Goal: Task Accomplishment & Management: Complete application form

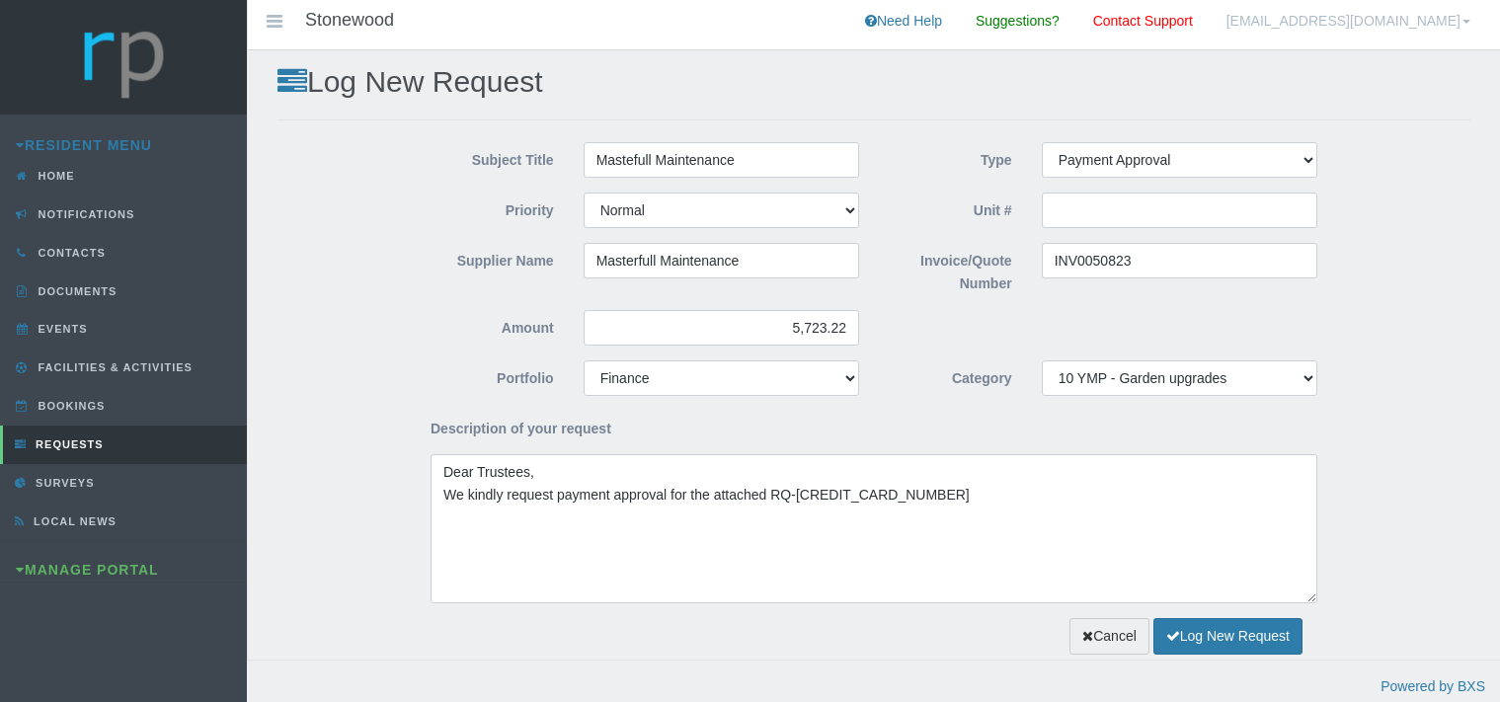
select select "PAYMENT"
select select "MEDIUM"
select select "FINANCE"
select select "301822b8-e3d9-43d0-9818-93cde88f4bf0"
click at [1227, 504] on textarea "Dear Trustees, We kindly request payment approval for the attached invoice that…" at bounding box center [874, 528] width 887 height 149
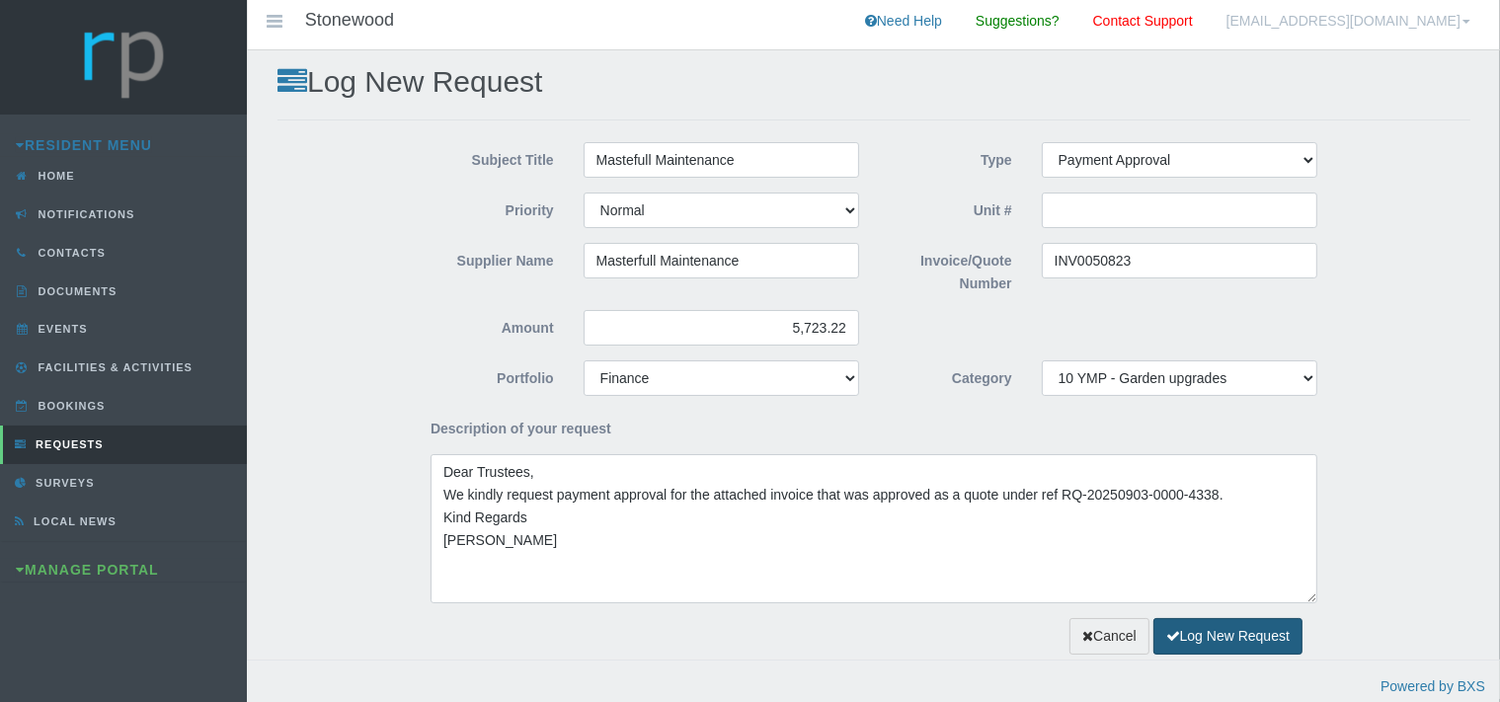
type textarea "Dear Trustees, We kindly request payment approval for the attached invoice that…"
click at [1198, 631] on button "Log New Request" at bounding box center [1228, 636] width 149 height 37
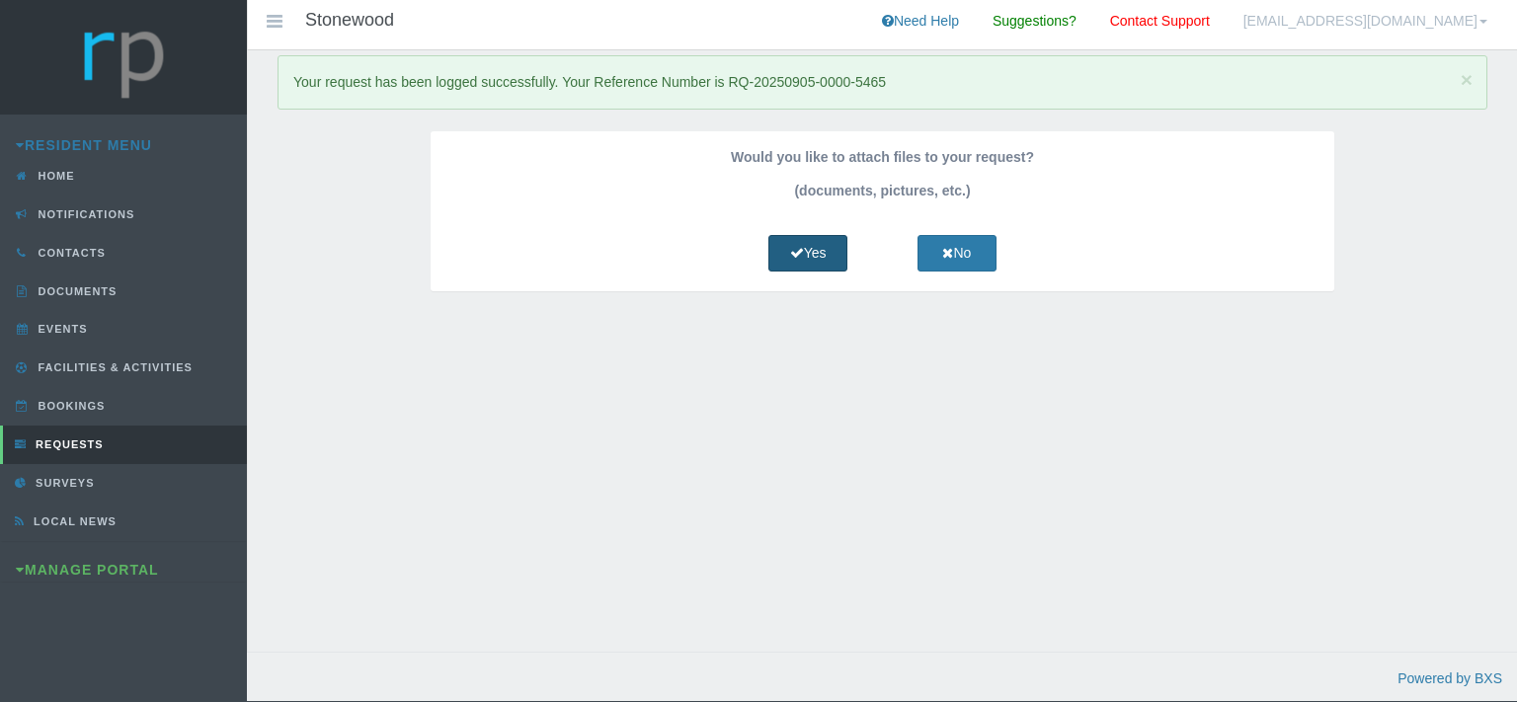
click at [821, 243] on link "Yes" at bounding box center [807, 253] width 79 height 37
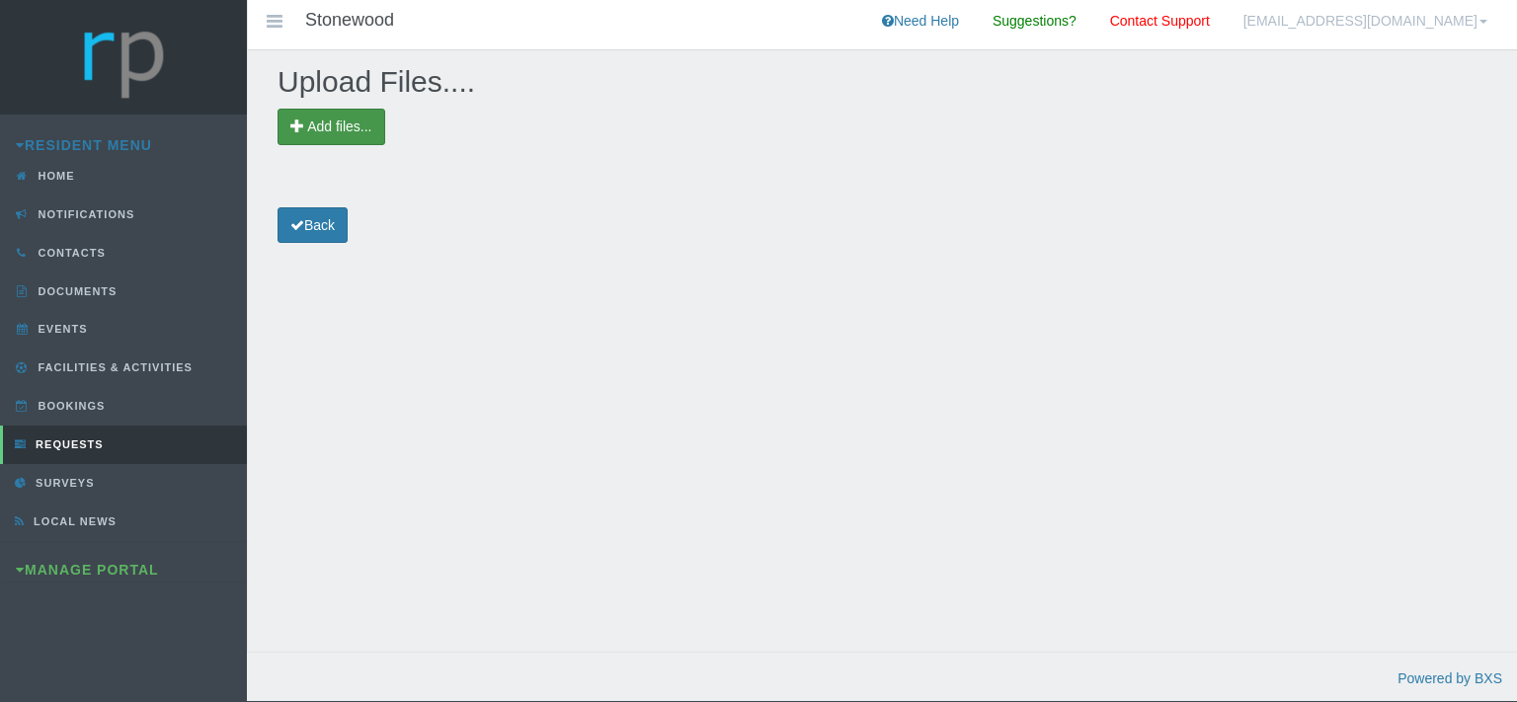
click at [351, 120] on span "Add files..." at bounding box center [339, 127] width 64 height 16
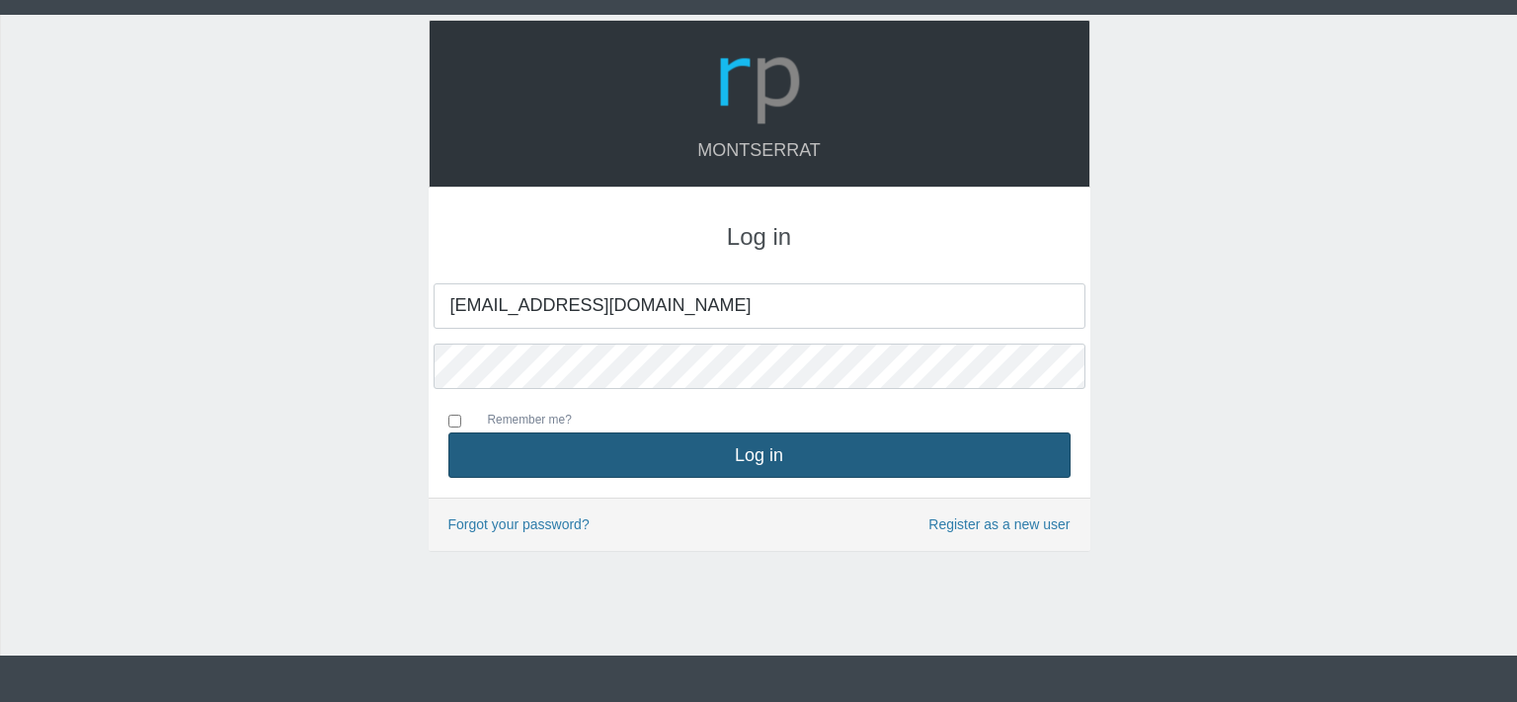
click at [644, 446] on button "Log in" at bounding box center [759, 455] width 622 height 45
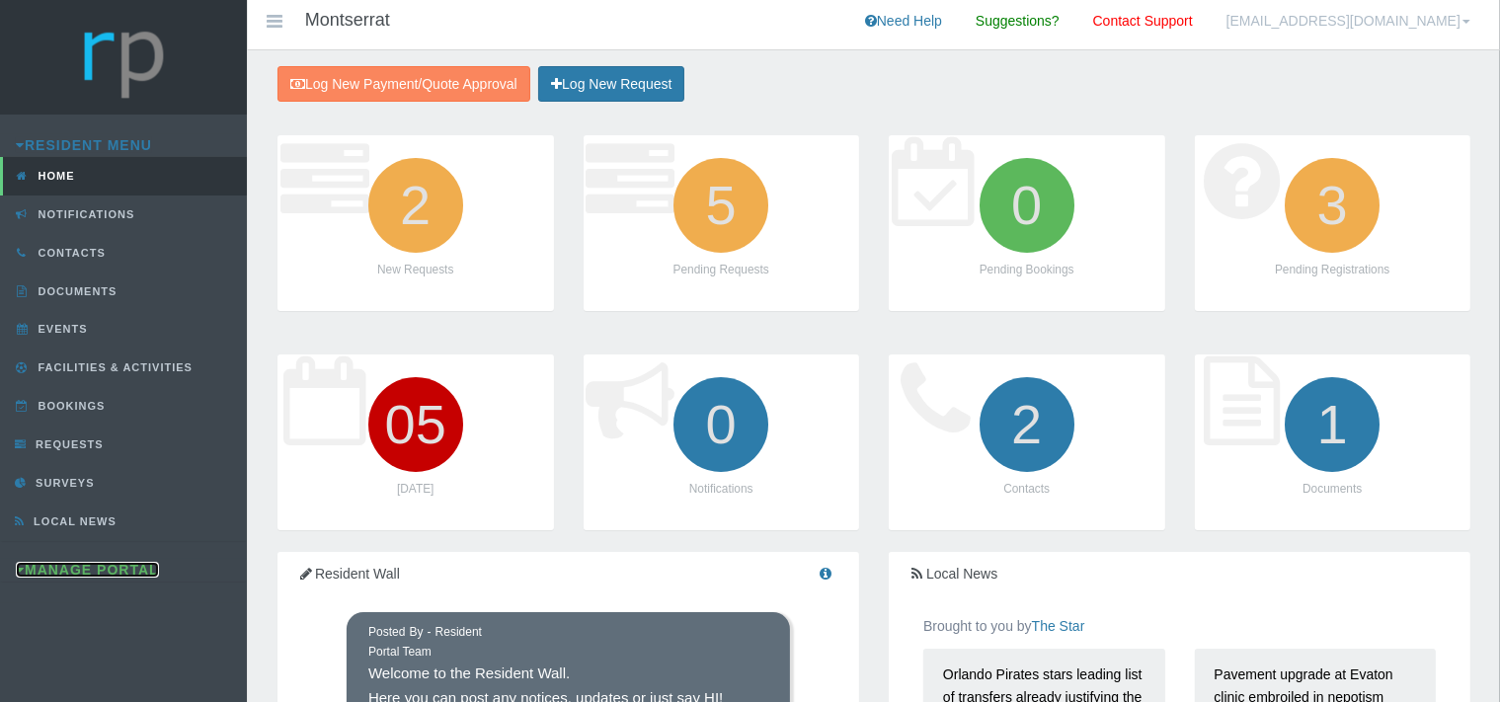
click at [144, 566] on link "Manage Portal" at bounding box center [87, 570] width 143 height 16
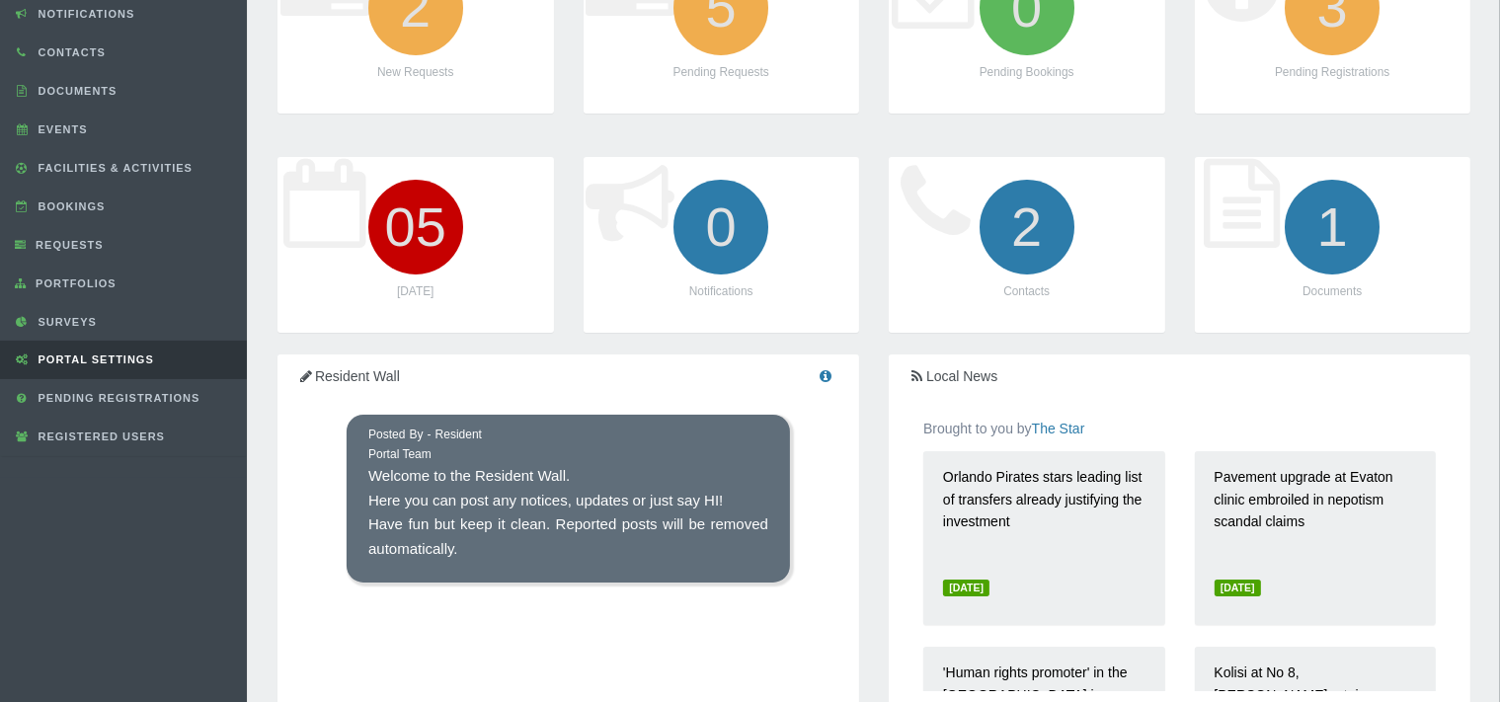
scroll to position [208, 0]
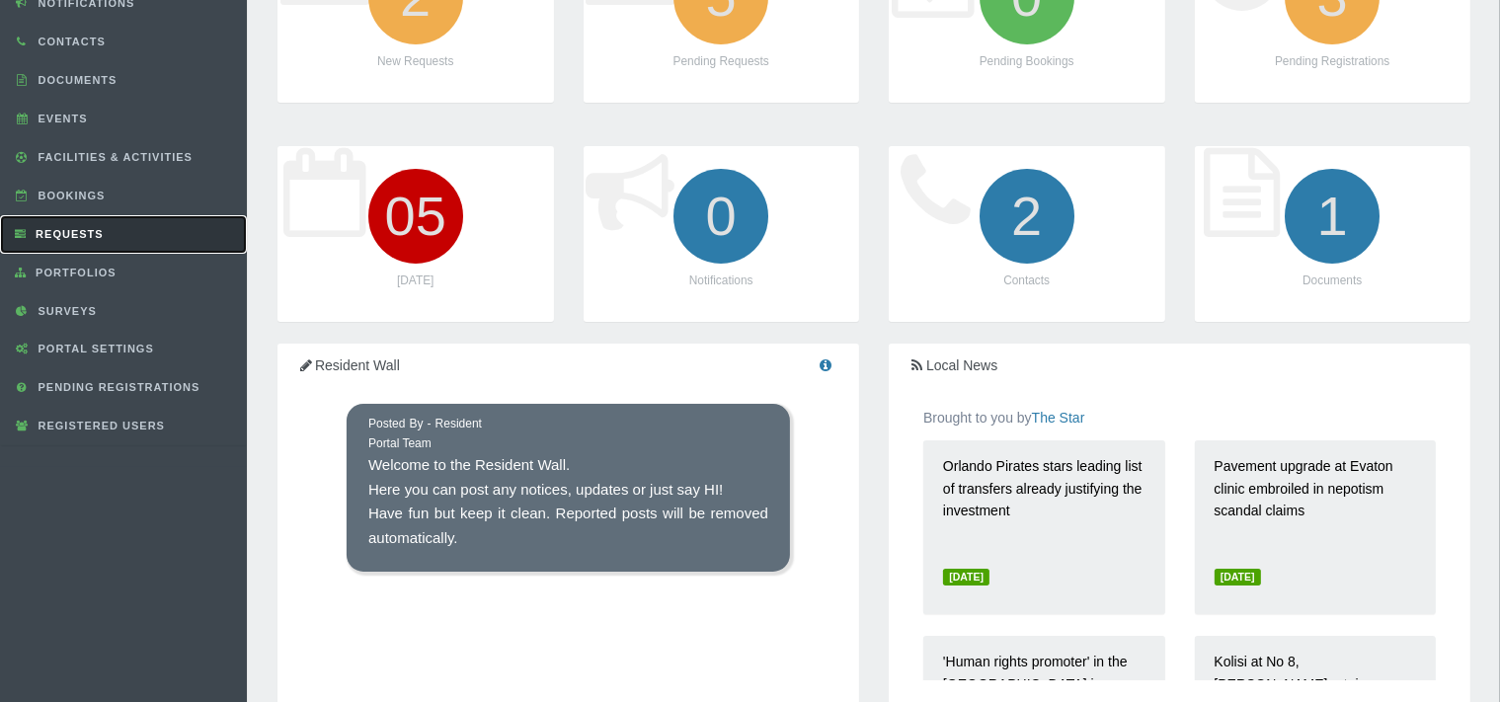
click at [95, 231] on span "Requests" at bounding box center [67, 234] width 73 height 12
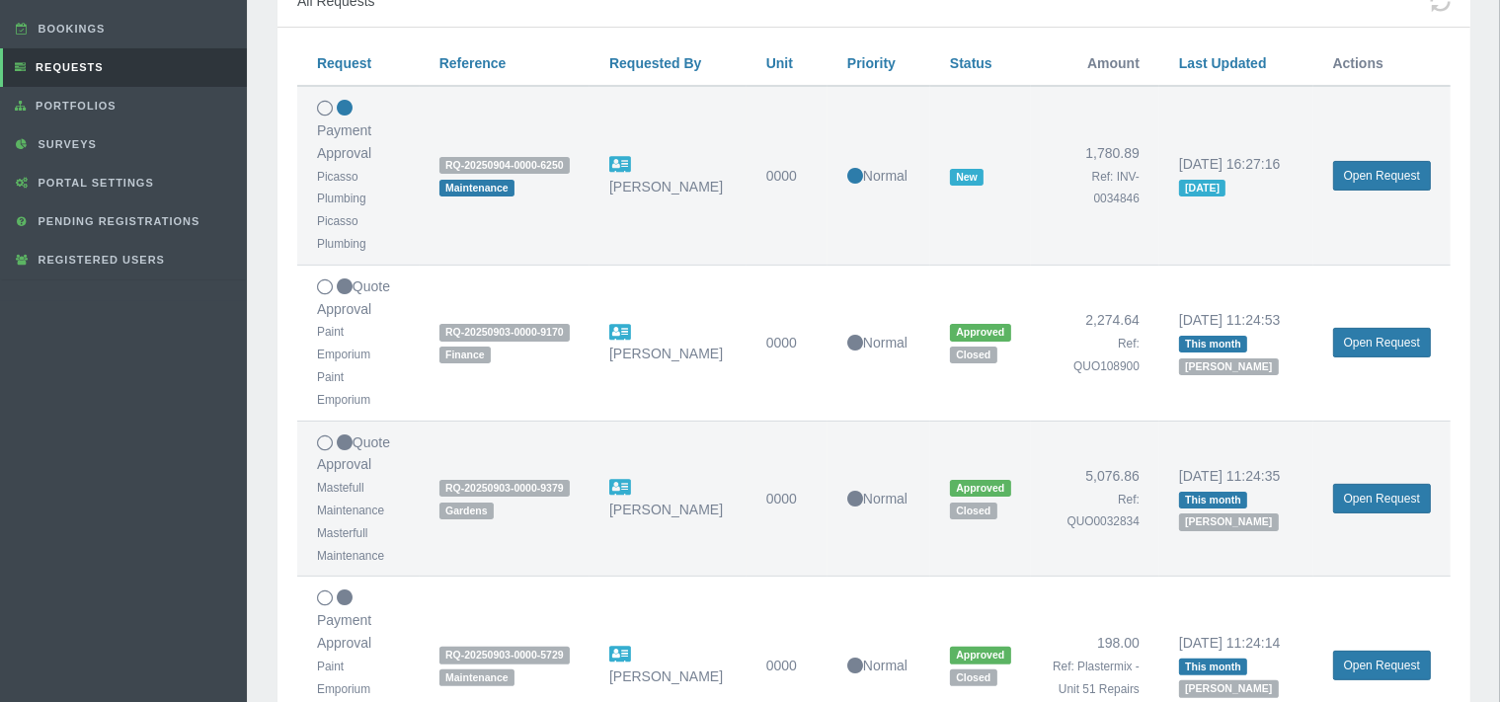
scroll to position [417, 0]
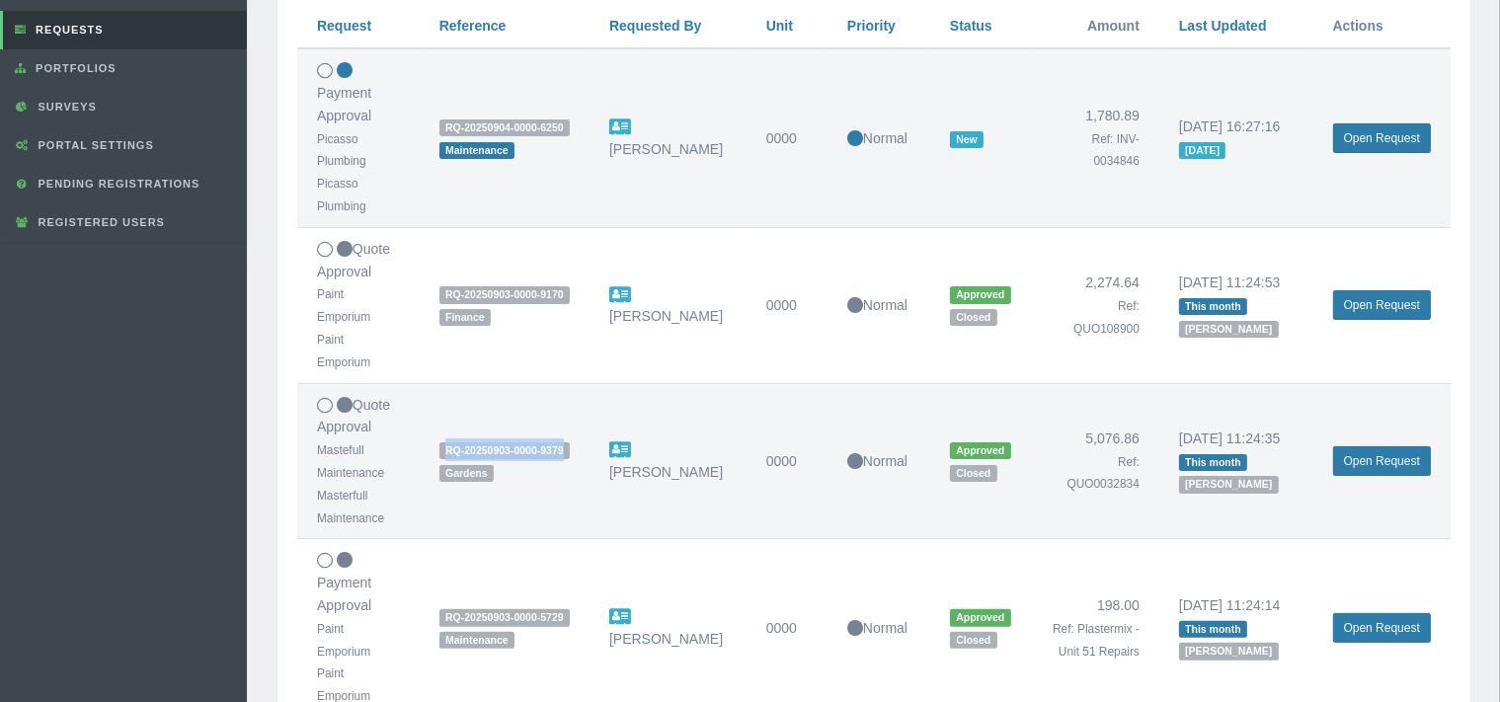
drag, startPoint x: 571, startPoint y: 404, endPoint x: 445, endPoint y: 405, distance: 125.4
click at [445, 442] on span "RQ-20250903-0000-9379" at bounding box center [504, 450] width 130 height 17
copy span "RQ-20250903-0000-9379"
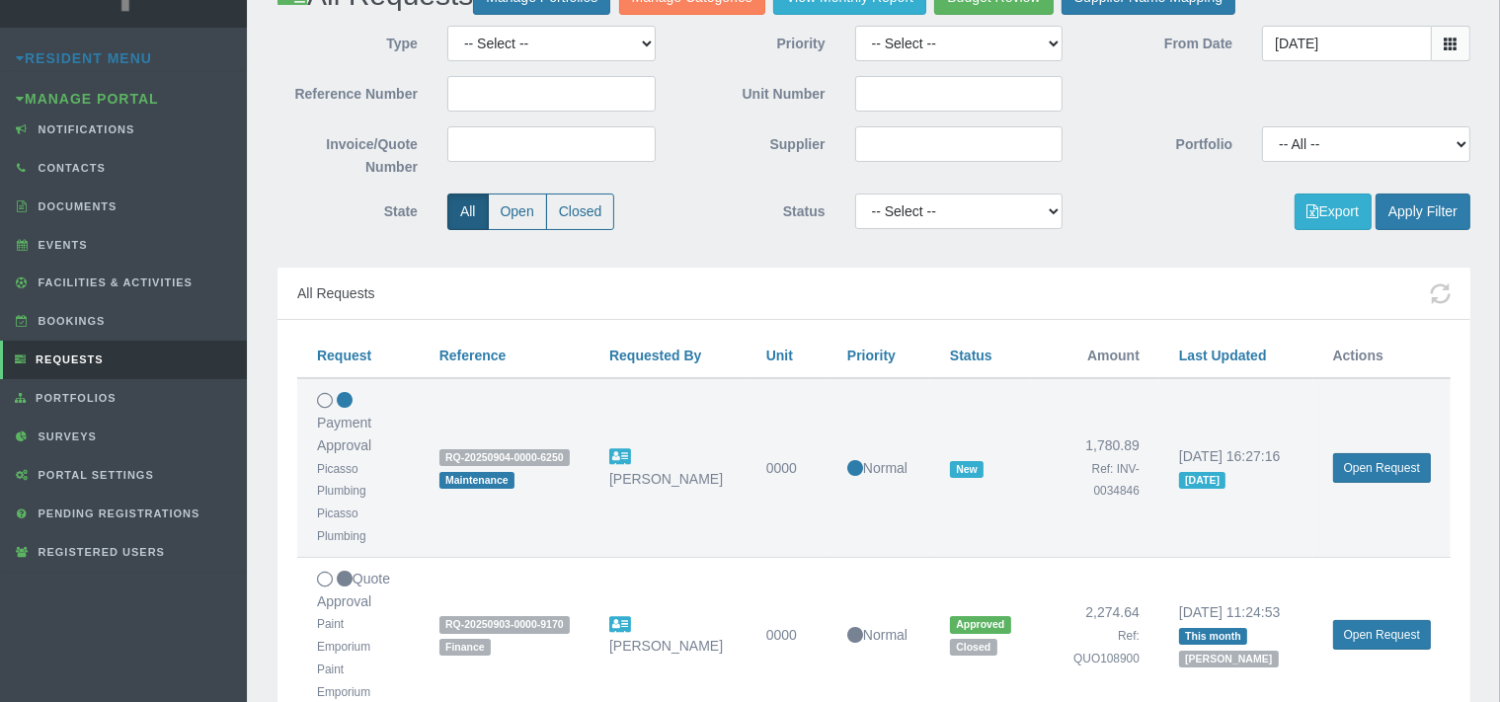
scroll to position [0, 0]
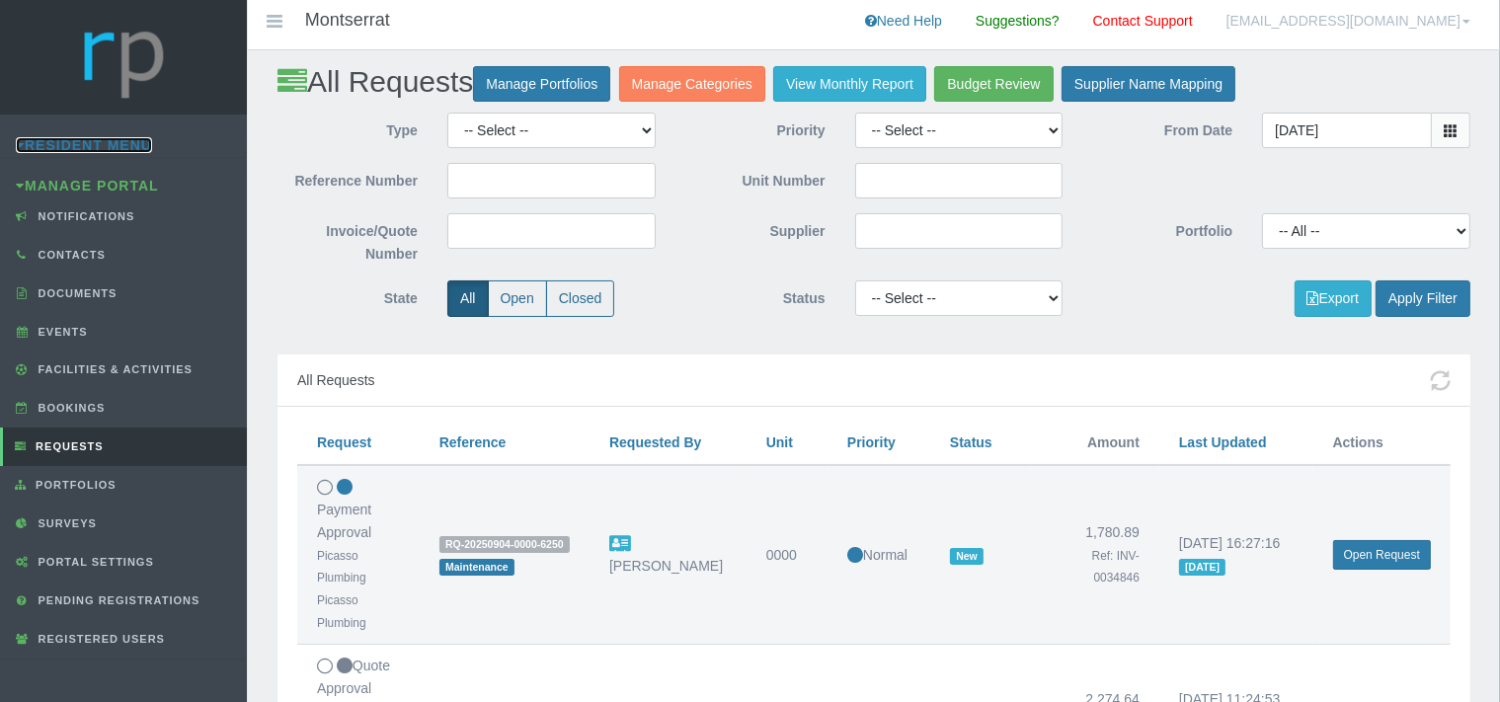
click at [104, 148] on link "Resident Menu" at bounding box center [84, 145] width 136 height 16
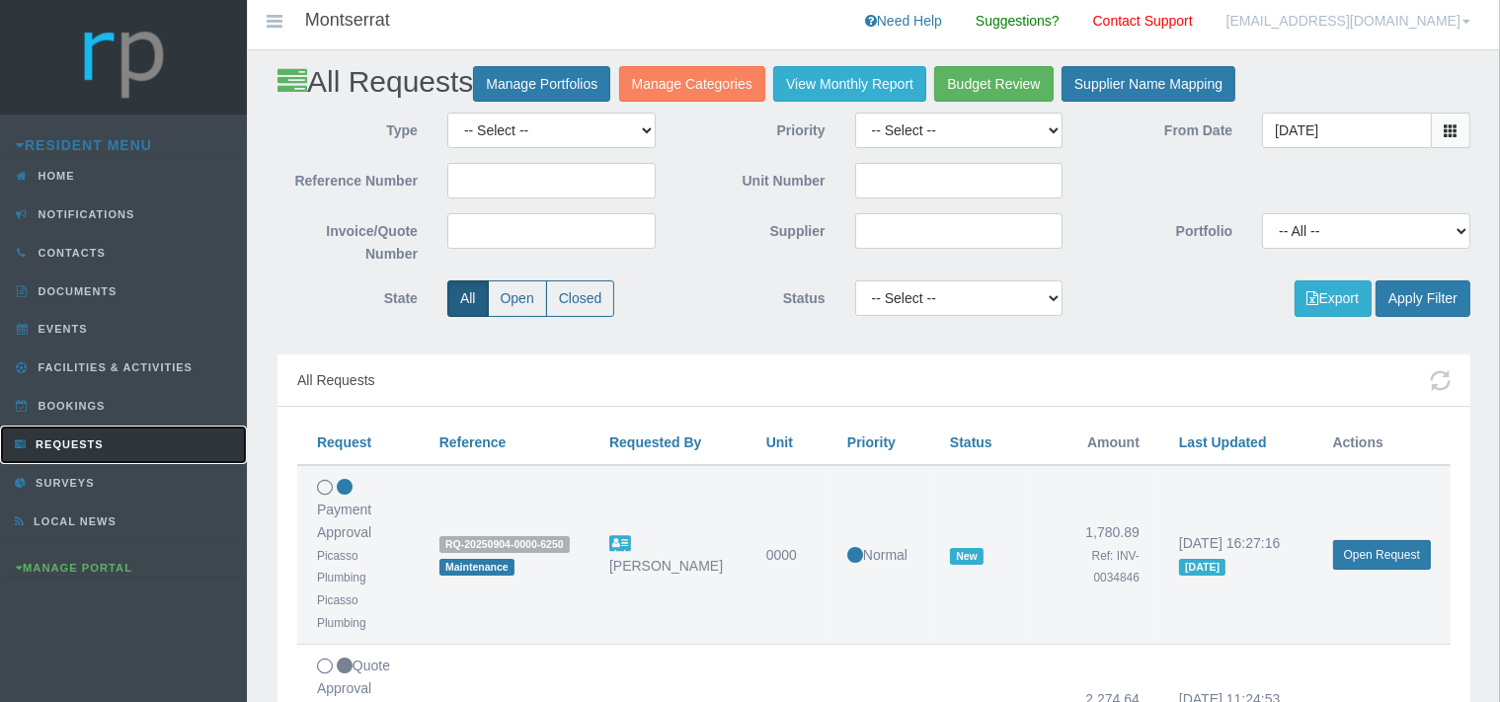
click at [102, 436] on link "Requests" at bounding box center [123, 445] width 247 height 39
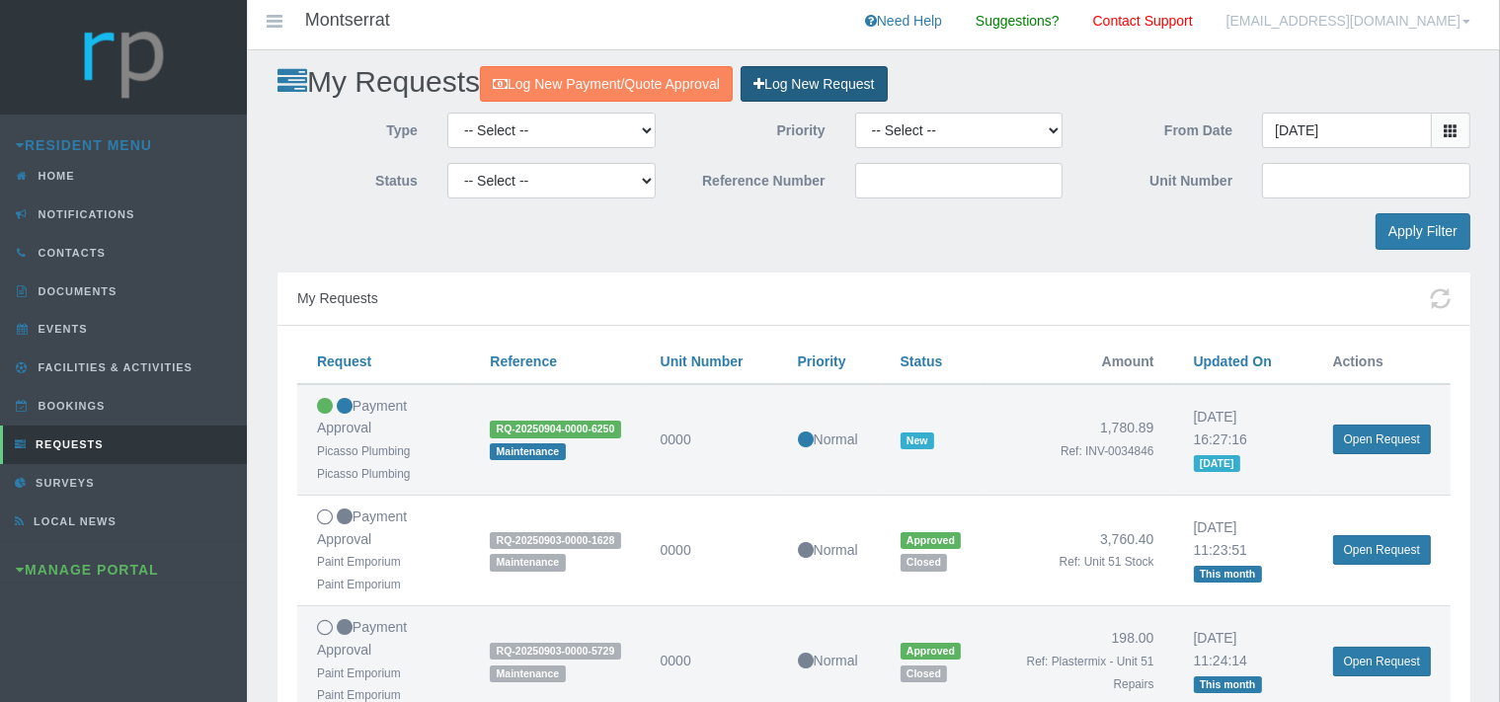
click at [817, 89] on link "Log New Request" at bounding box center [814, 84] width 146 height 37
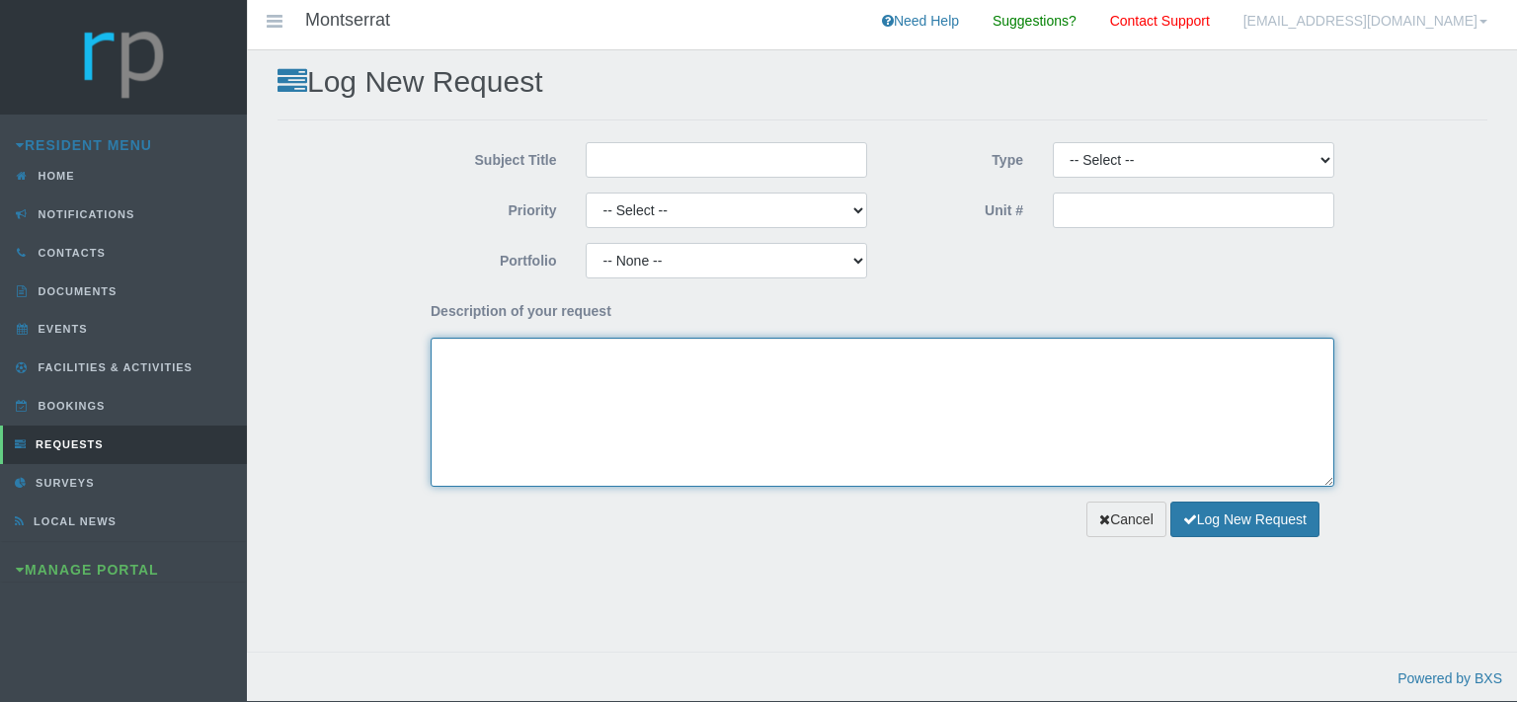
click at [545, 358] on textarea "Description of your request" at bounding box center [883, 412] width 904 height 149
paste textarea "RQ-20250903-0000-9379"
type textarea "RQ-20250903-0000-9379"
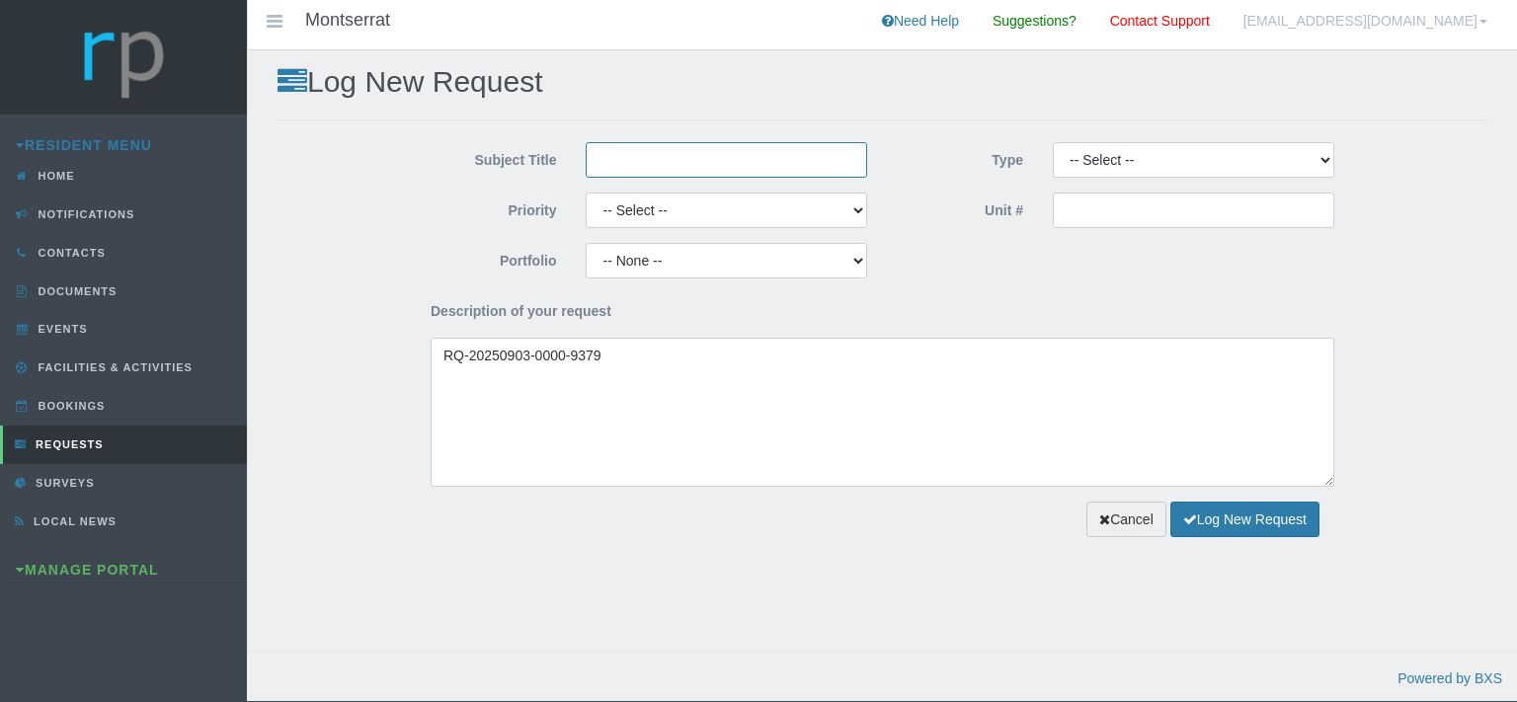
click at [626, 147] on input "Subject Title" at bounding box center [726, 160] width 281 height 36
type input "Mastefull Maintenance"
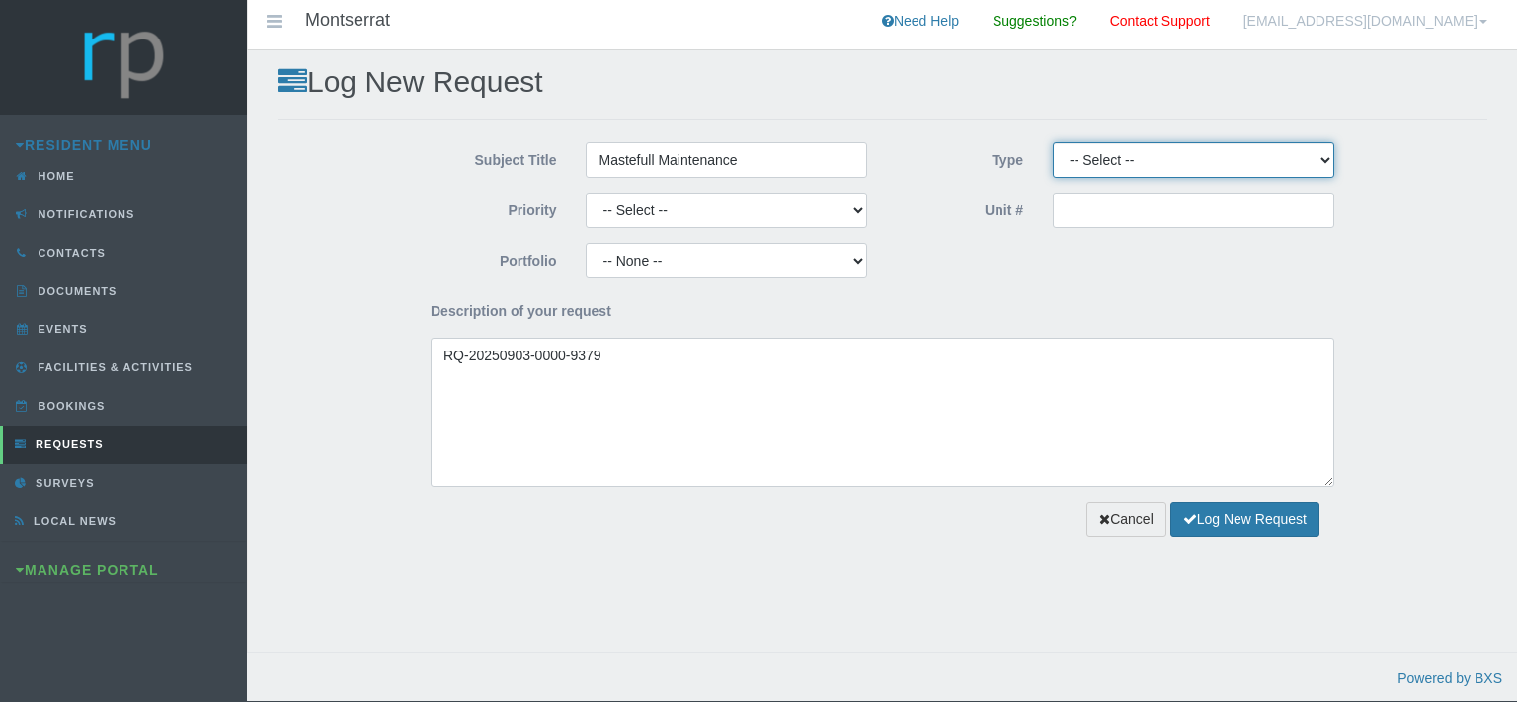
click at [1053, 142] on select "-- Select -- Complaint Compliment Enquiry Request for maintenance Other (not li…" at bounding box center [1193, 160] width 281 height 36
select select "PAYMENT"
click option "Payment Approval" at bounding box center [0, 0] width 0 height 0
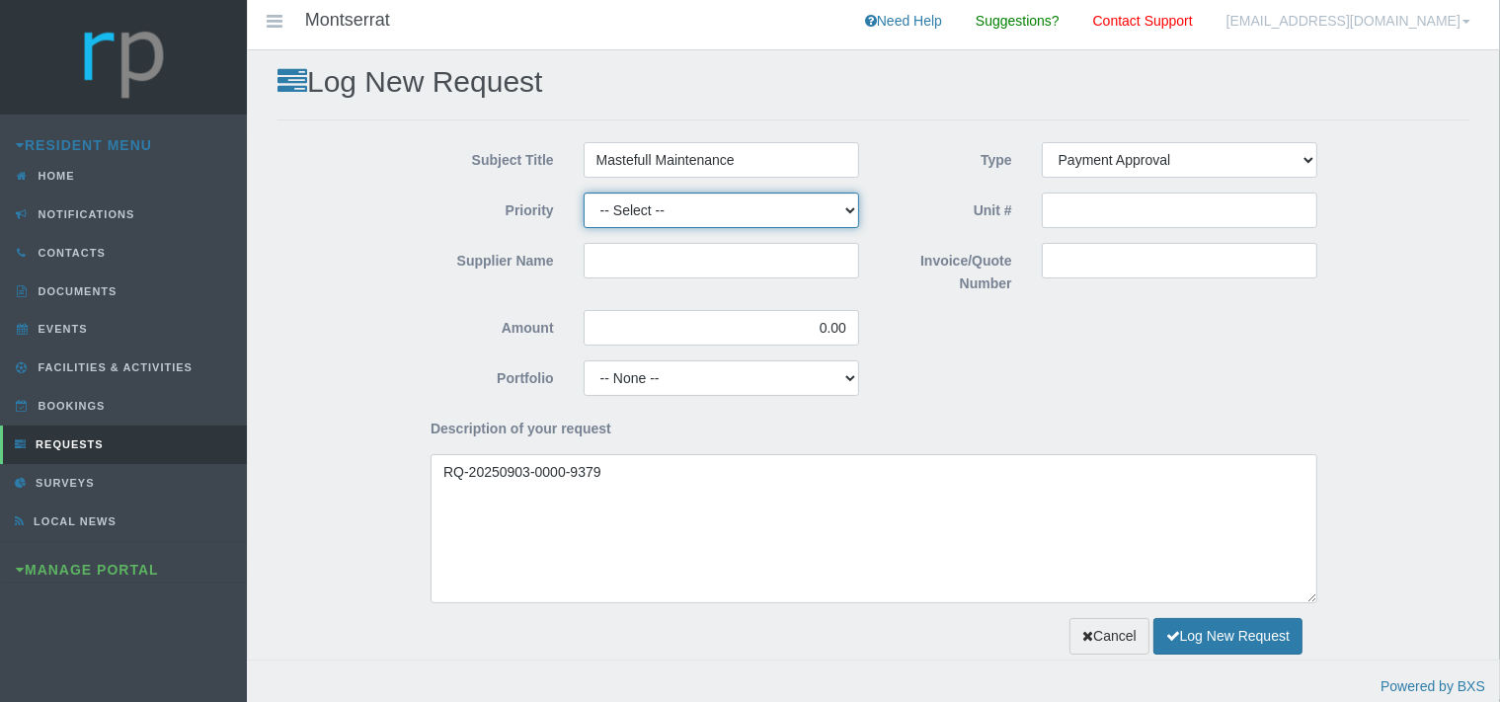
click at [584, 193] on select "-- Select -- High Low Normal" at bounding box center [722, 211] width 276 height 36
select select "MEDIUM"
click option "Normal" at bounding box center [0, 0] width 0 height 0
click at [646, 266] on input "Supplier Name" at bounding box center [722, 261] width 276 height 36
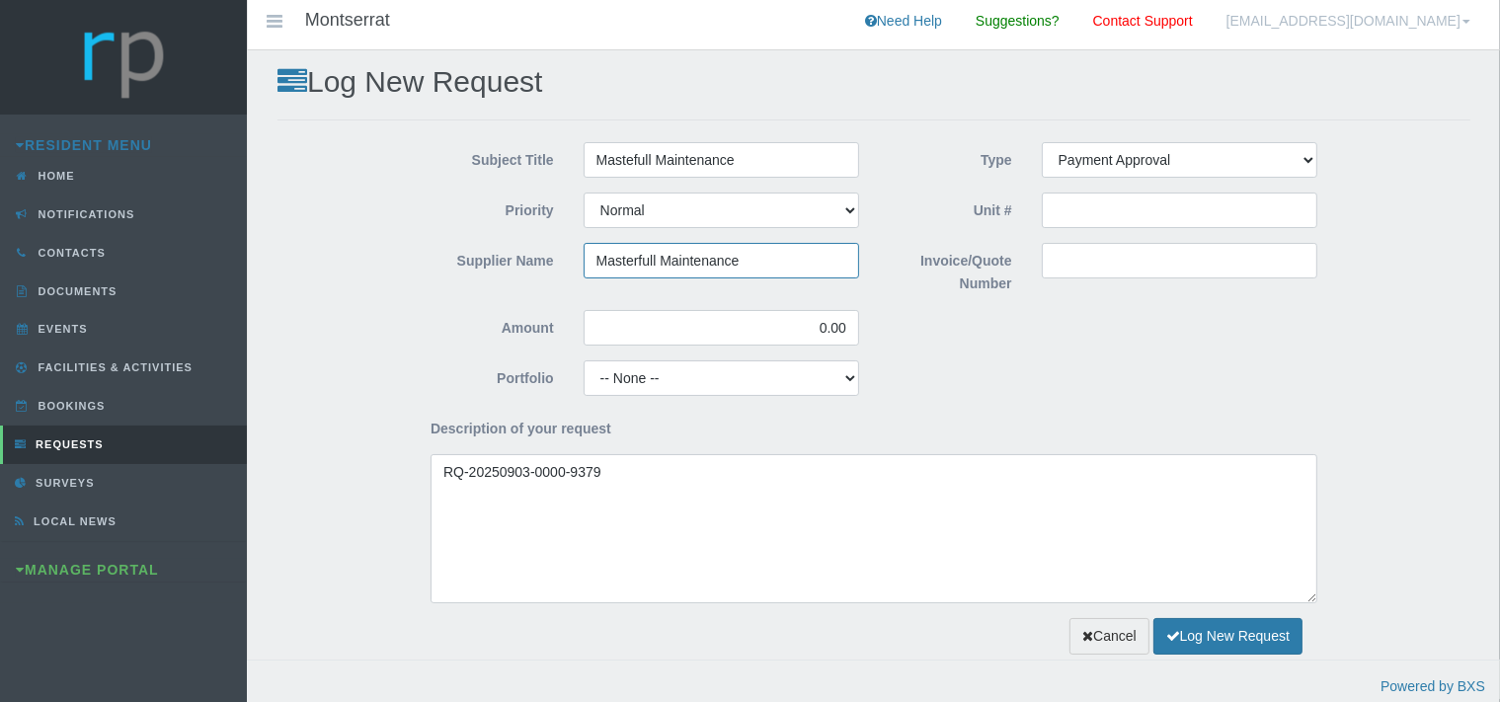
type input "Masterfull Maintenance"
click at [1118, 258] on input "Invoice/Quote Number" at bounding box center [1180, 261] width 276 height 36
paste input "INV0050825"
type input "INV0050825"
drag, startPoint x: 849, startPoint y: 334, endPoint x: 784, endPoint y: 326, distance: 65.7
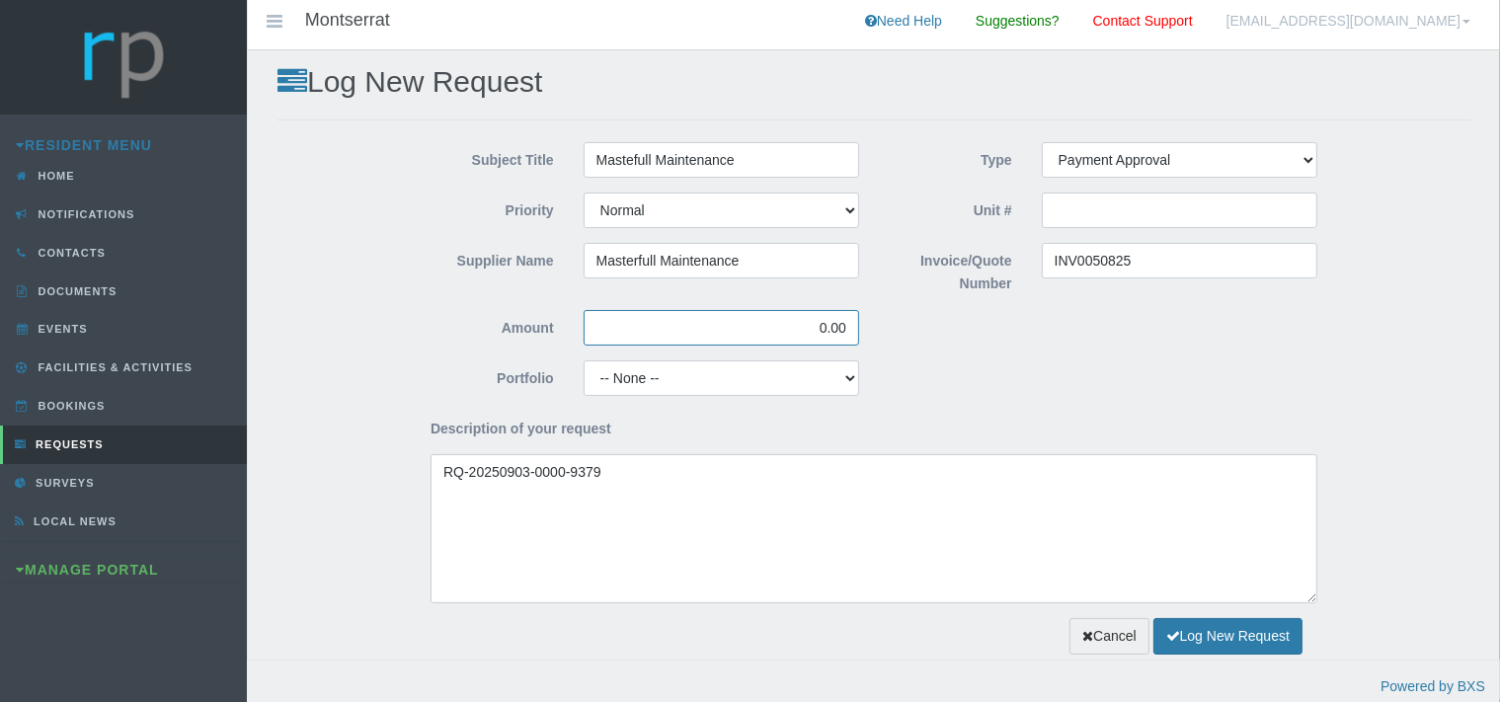
click at [787, 326] on input "0.00" at bounding box center [722, 328] width 276 height 36
type input "5,076.86"
click at [584, 360] on select "-- None -- Aesthetics Chairperson Communication Compliance / Rules and Regulati…" at bounding box center [722, 378] width 276 height 36
select select "GARDENS"
click option "Gardens" at bounding box center [0, 0] width 0 height 0
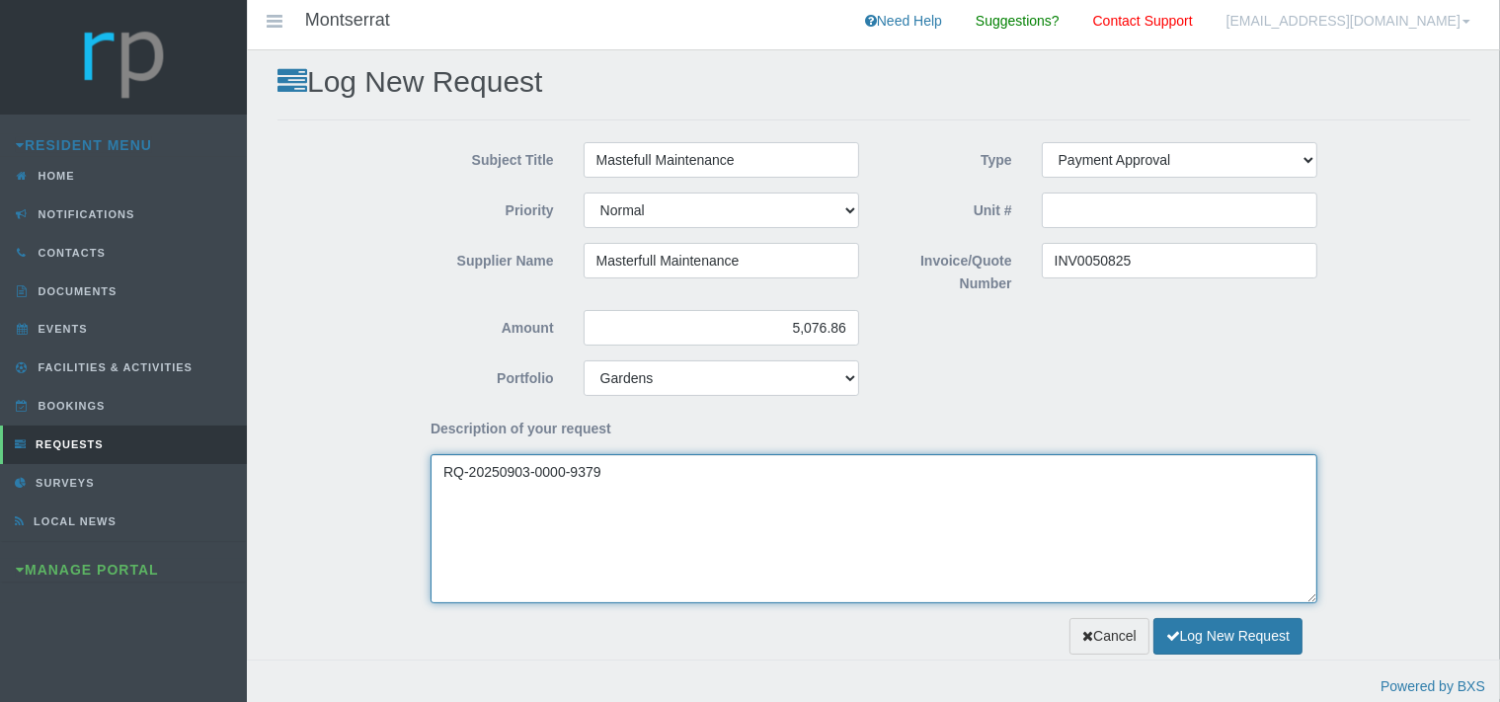
click at [444, 465] on textarea "RQ-20250903-0000-9379" at bounding box center [874, 528] width 887 height 149
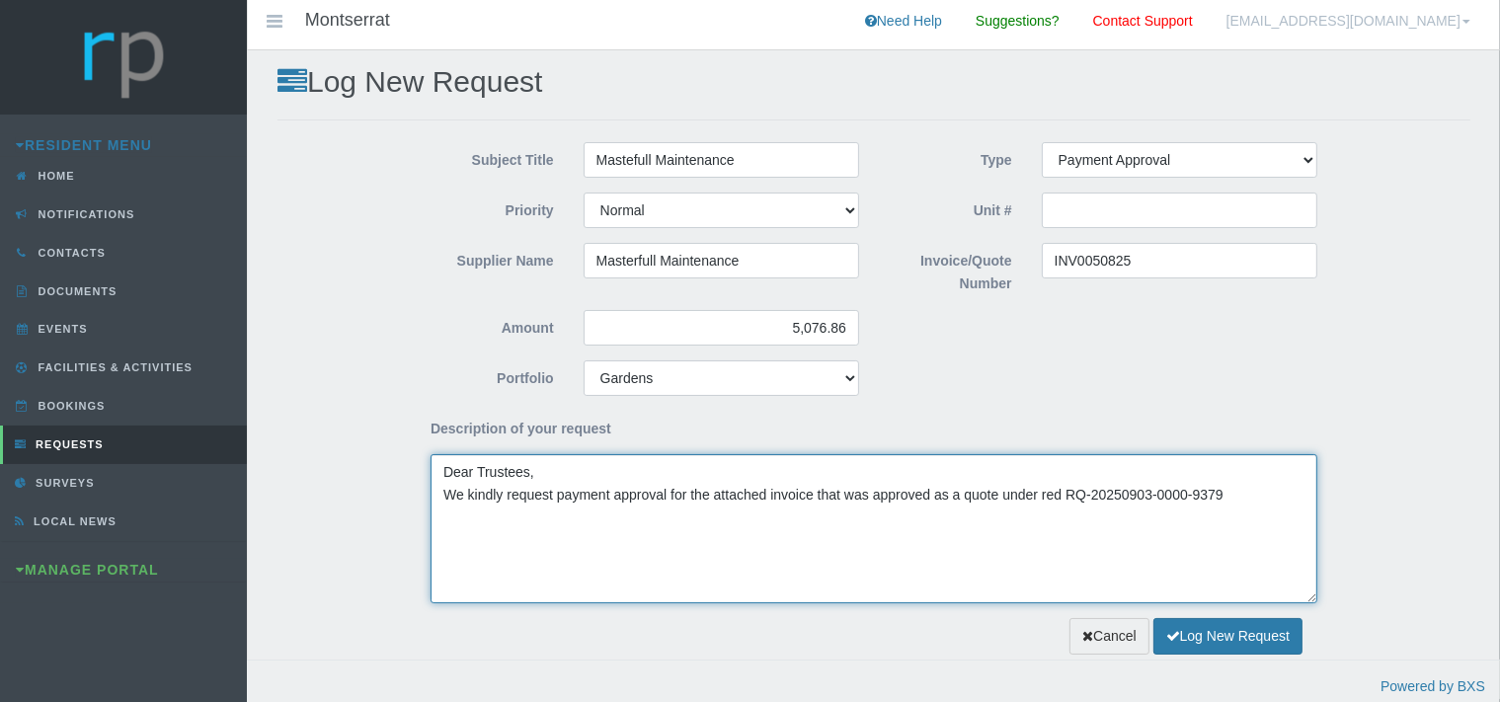
click at [1229, 498] on textarea "Dear Trustees, We kindly request payment approval for the attached invoice that…" at bounding box center [874, 528] width 887 height 149
type textarea "Dear Trustees, We kindly request payment approval for the attached invoice that…"
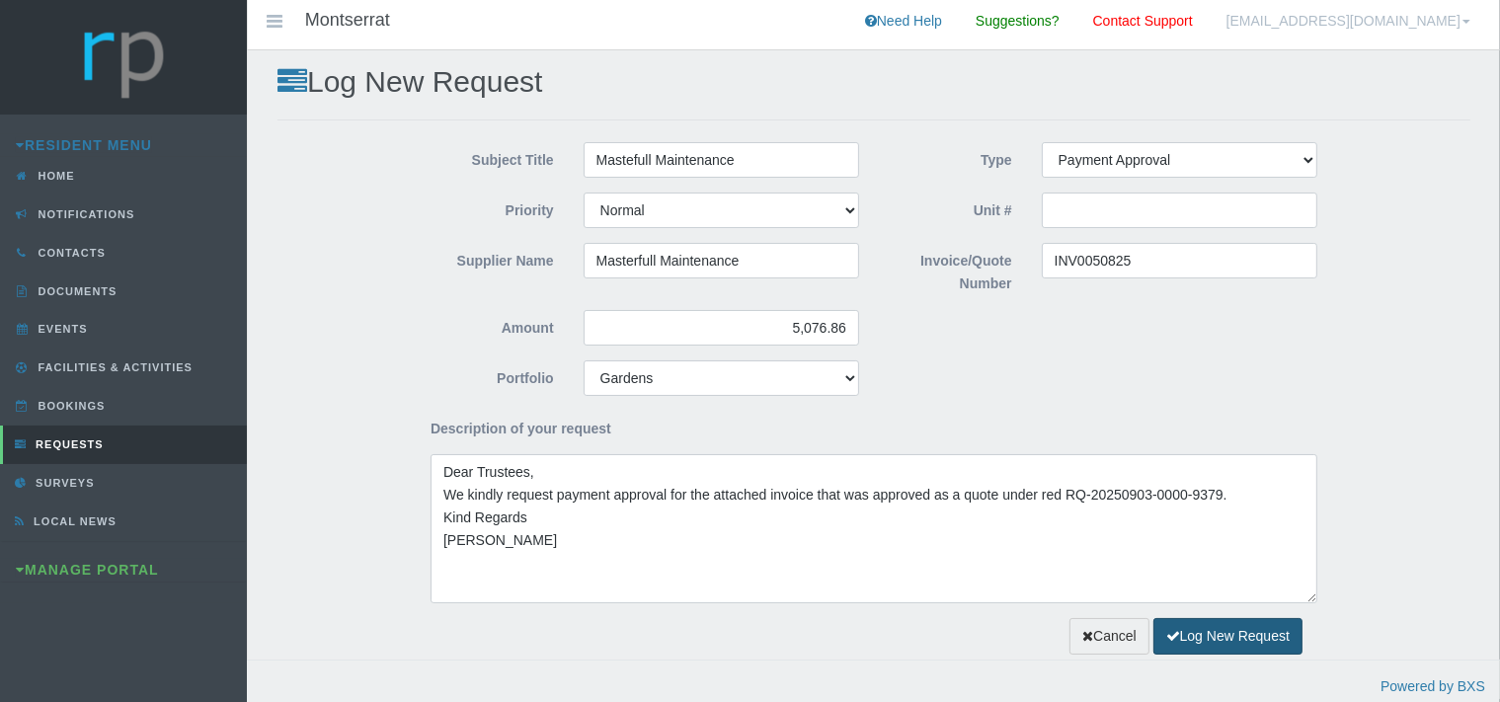
click at [1212, 632] on button "Log New Request" at bounding box center [1228, 636] width 149 height 37
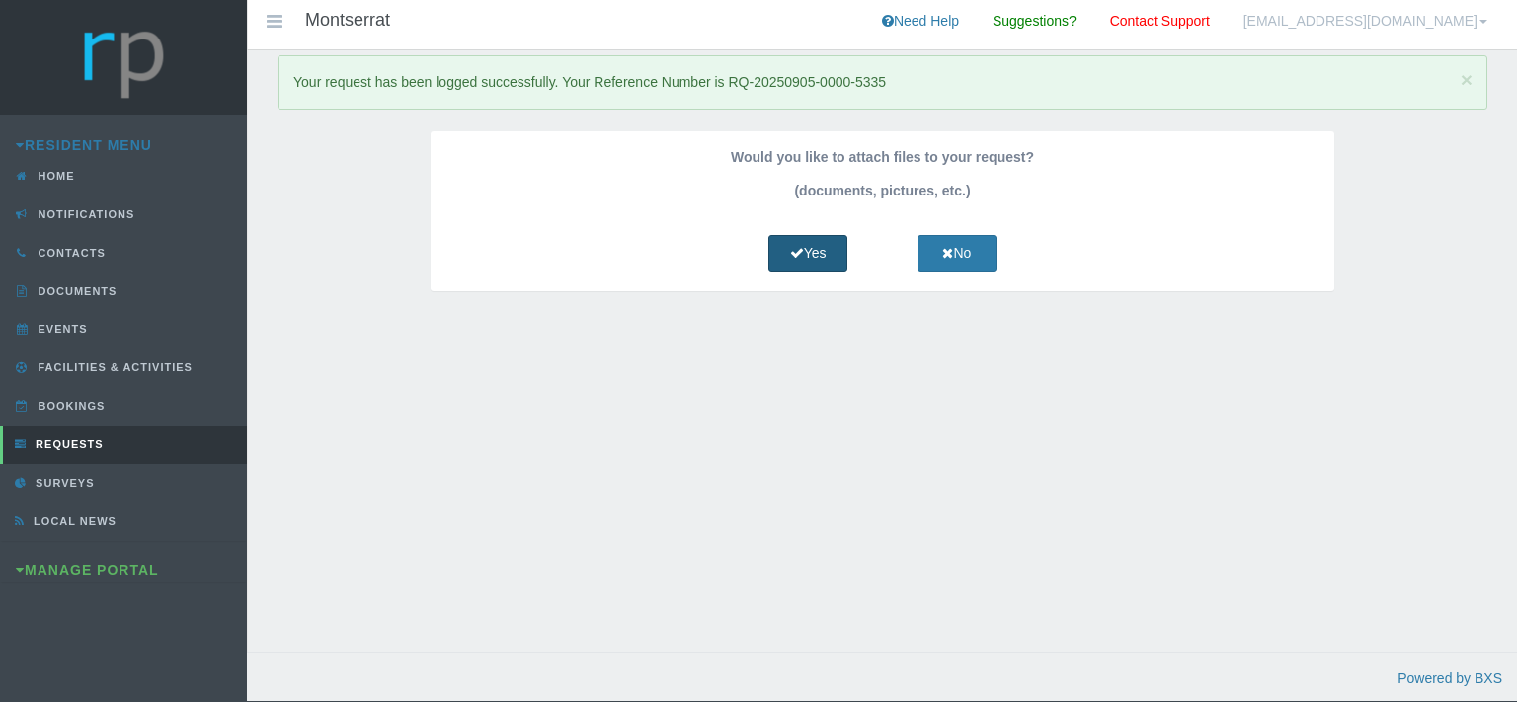
click at [804, 254] on link "Yes" at bounding box center [807, 253] width 79 height 37
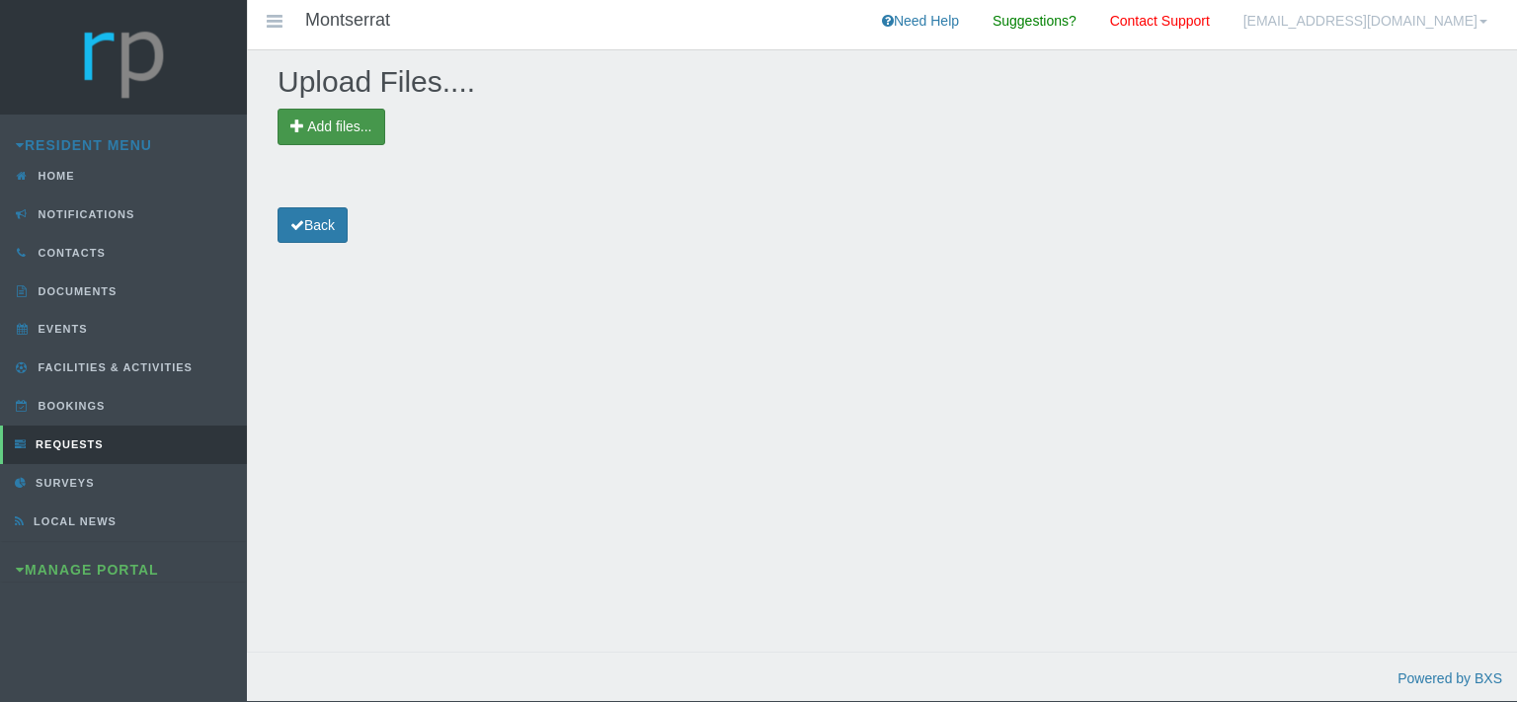
click at [320, 130] on span "Add files..." at bounding box center [339, 127] width 64 height 16
